Goal: Find specific page/section: Find specific page/section

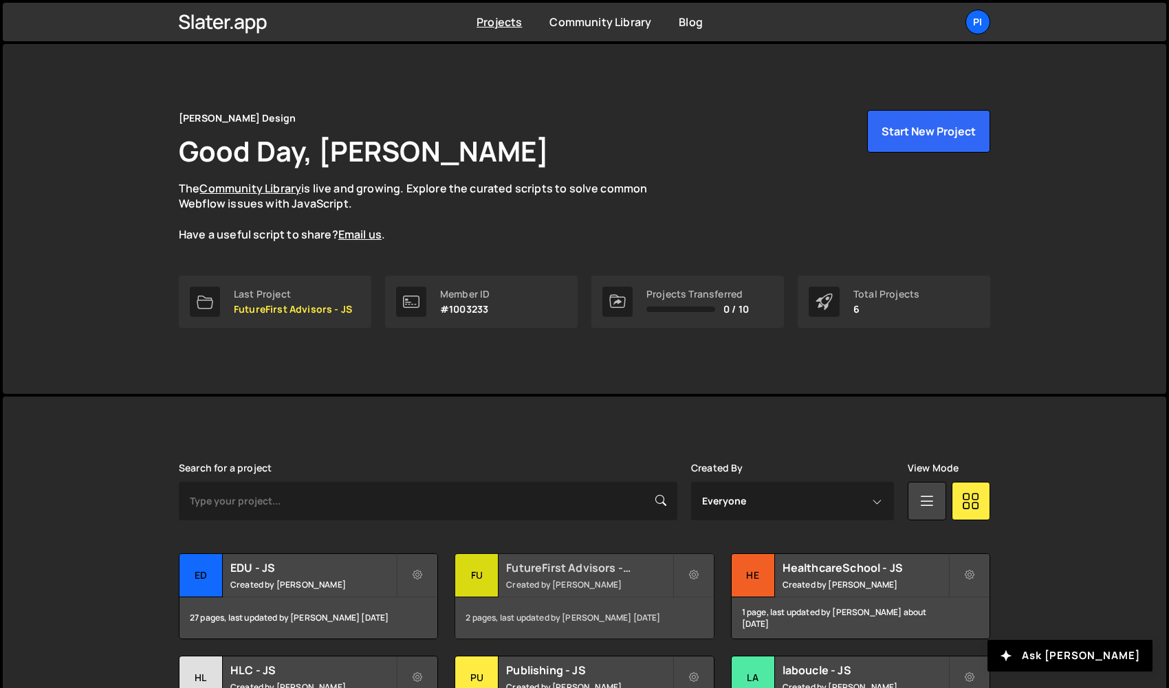
scroll to position [122, 0]
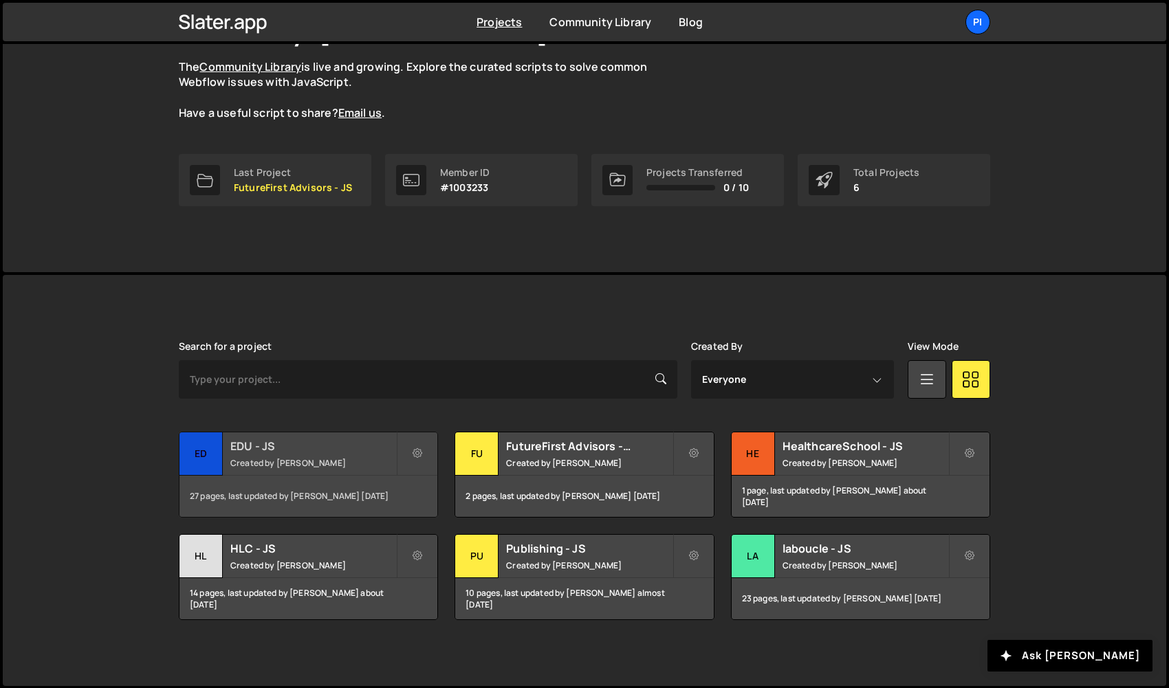
click at [307, 441] on h2 "EDU - JS" at bounding box center [313, 446] width 166 height 15
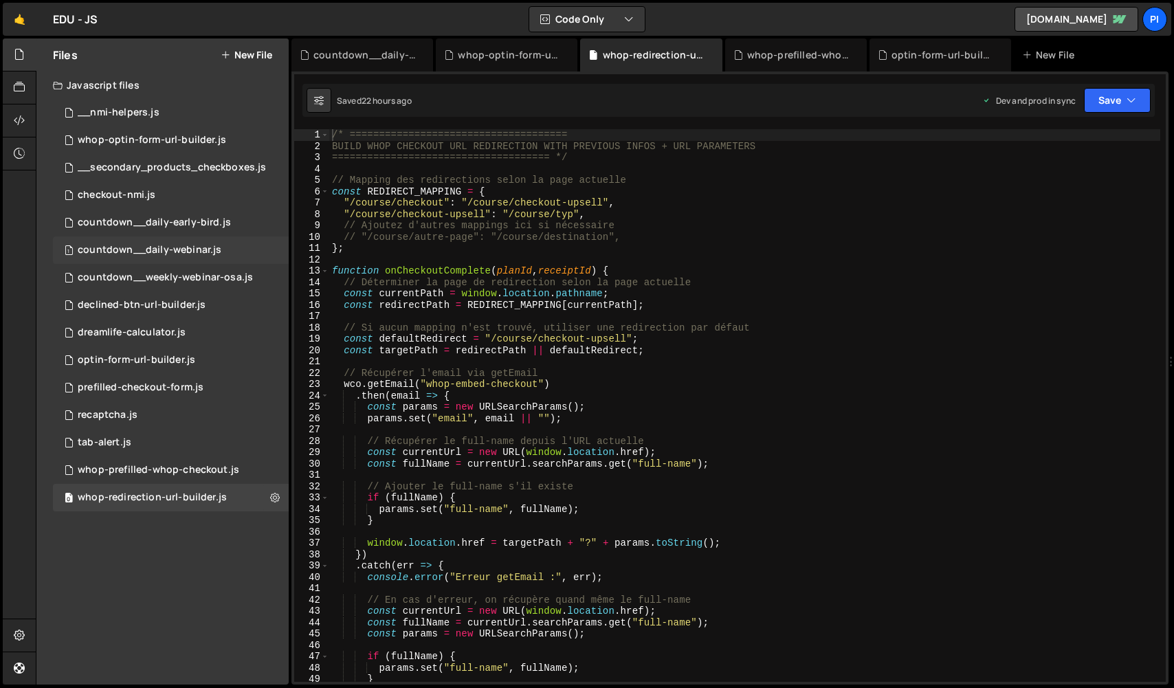
click at [166, 251] on div "countdown__daily-webinar.js" at bounding box center [150, 250] width 144 height 12
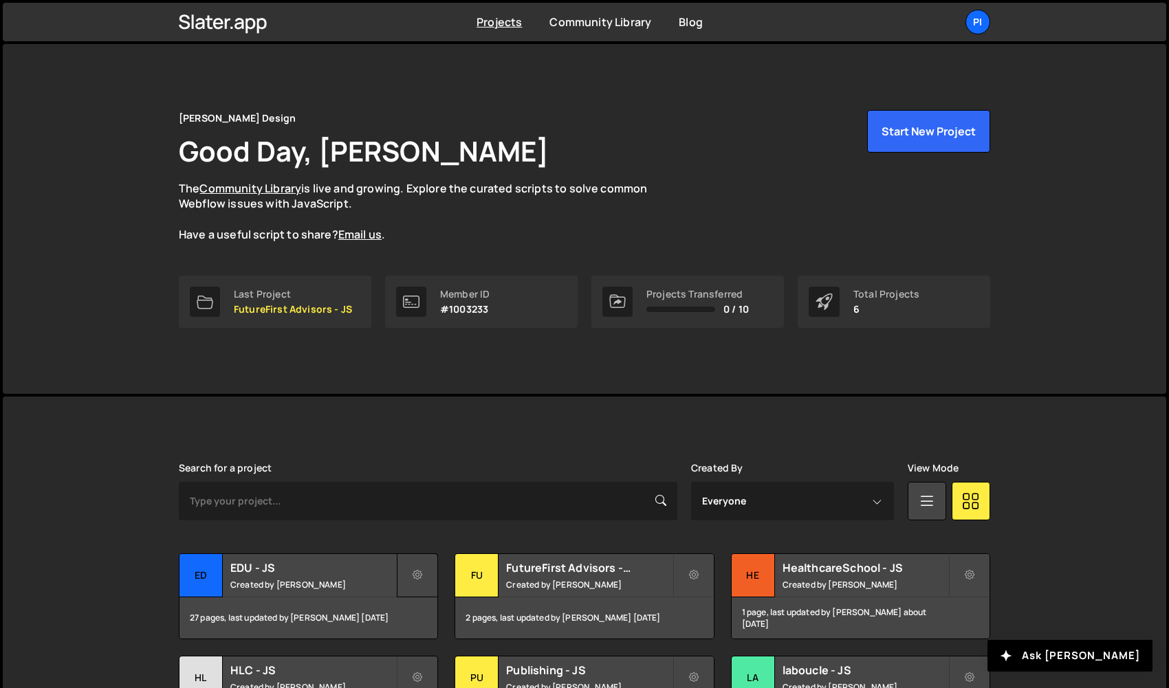
scroll to position [122, 0]
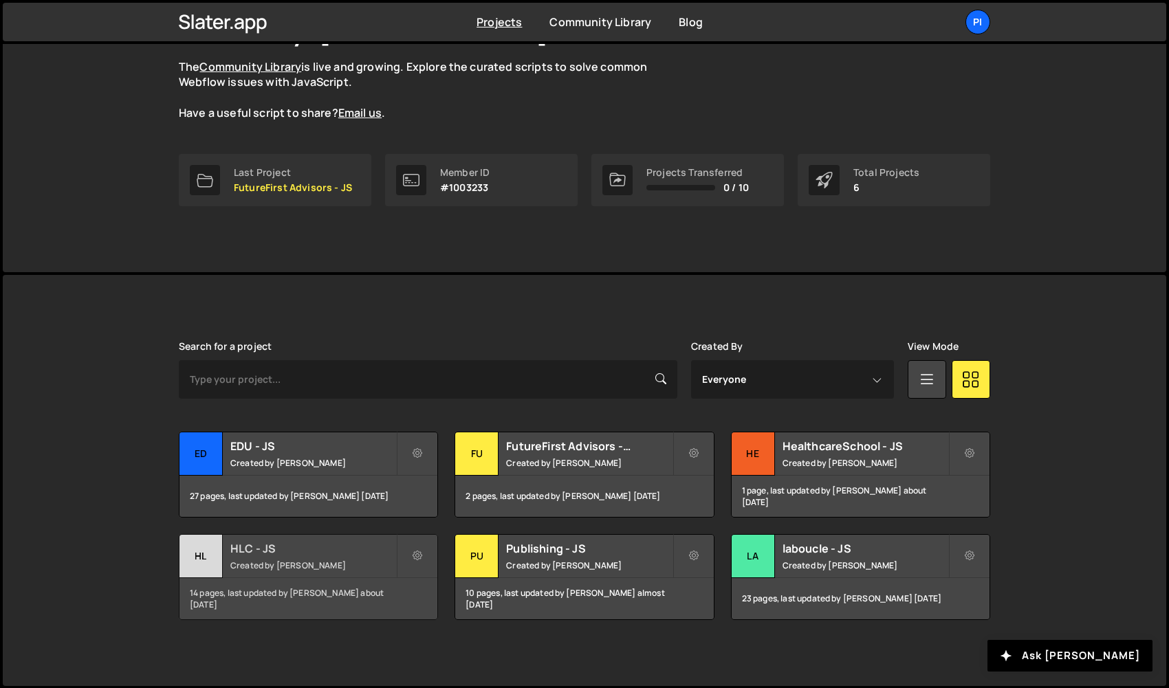
click at [320, 565] on small "Created by [PERSON_NAME]" at bounding box center [313, 566] width 166 height 12
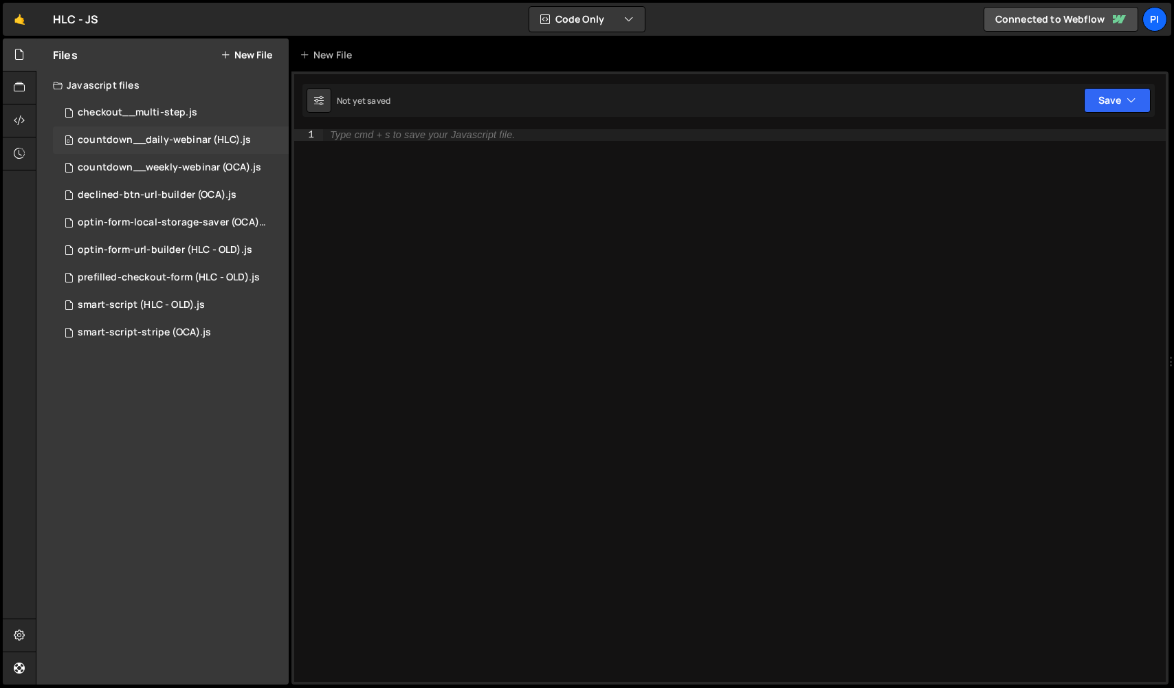
click at [215, 140] on div "countdown__daily-webinar (HLC).js" at bounding box center [164, 140] width 173 height 12
